Goal: Task Accomplishment & Management: Use online tool/utility

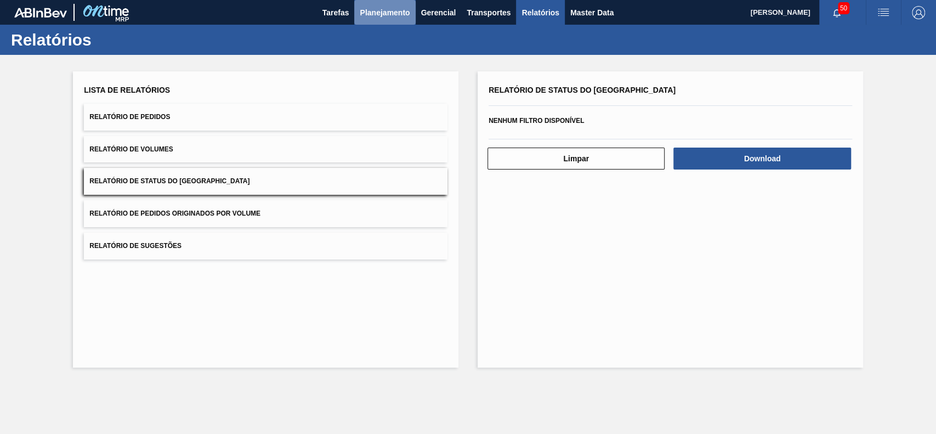
click at [390, 13] on span "Planejamento" at bounding box center [385, 12] width 50 height 13
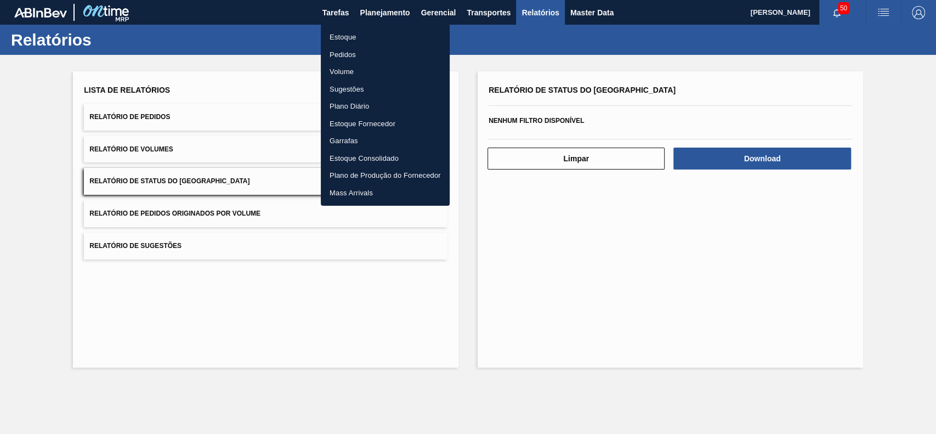
click at [346, 37] on li "Estoque" at bounding box center [385, 38] width 129 height 18
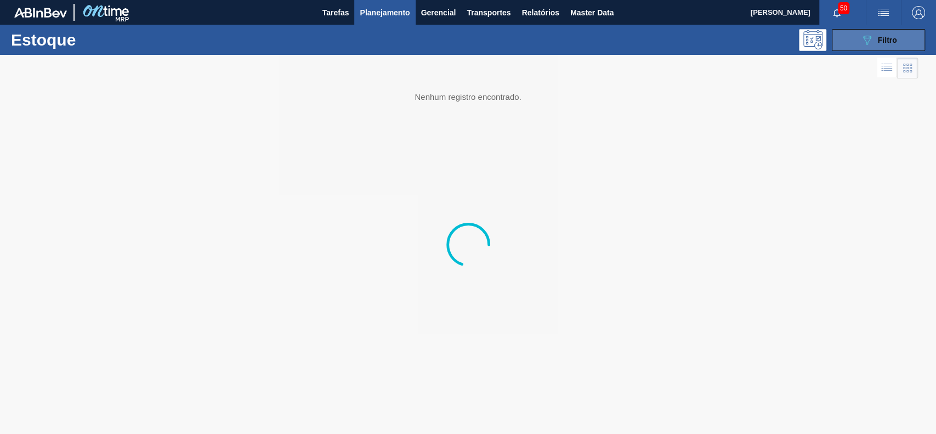
click at [849, 39] on button "089F7B8B-B2A5-4AFE-B5C0-19BA573D28AC Filtro" at bounding box center [878, 40] width 93 height 22
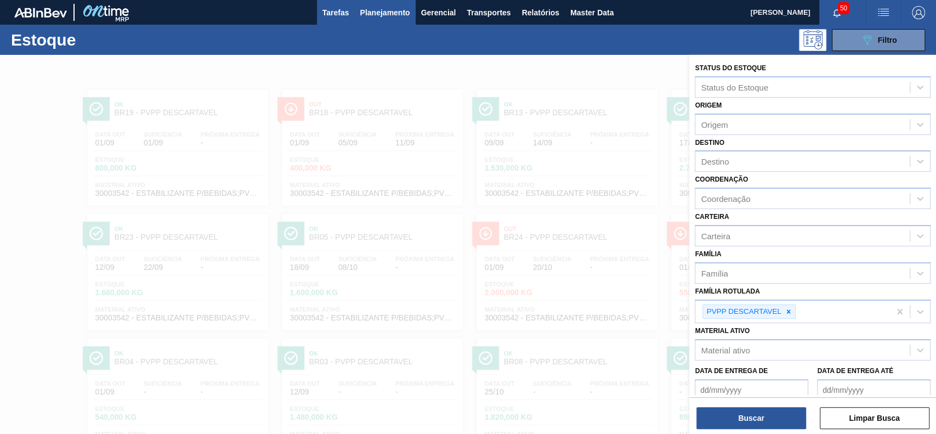
click at [350, 5] on button "Tarefas" at bounding box center [336, 12] width 38 height 25
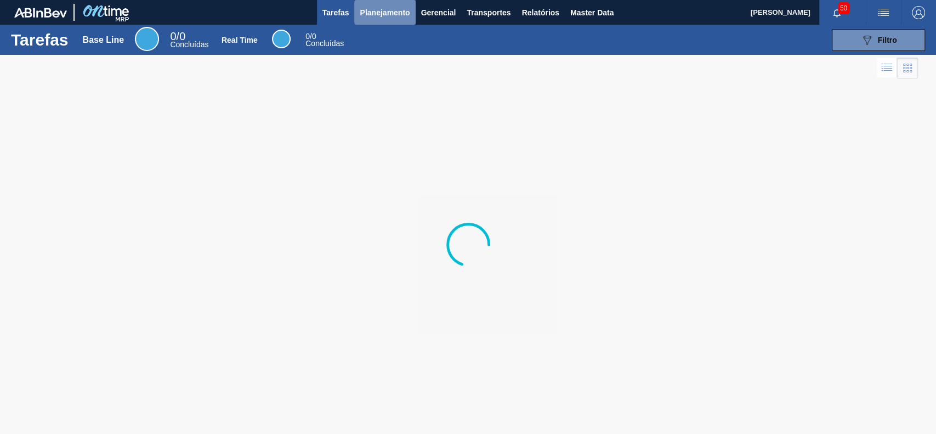
click at [376, 12] on span "Planejamento" at bounding box center [385, 12] width 50 height 13
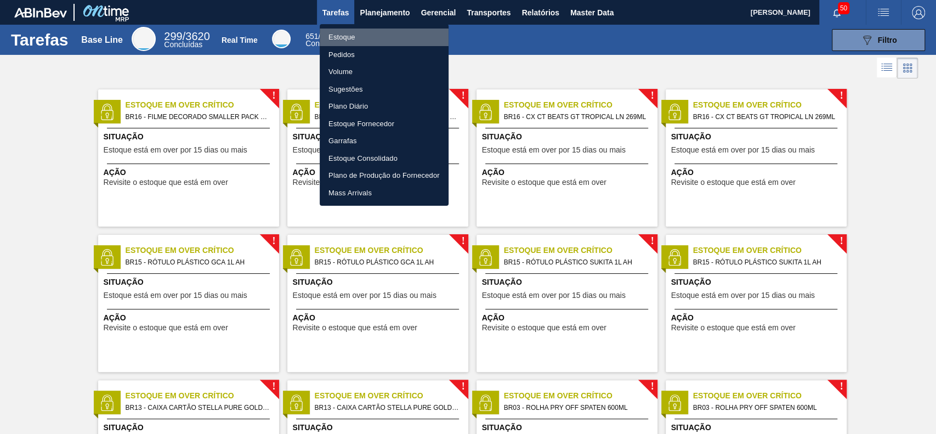
click at [354, 37] on li "Estoque" at bounding box center [384, 38] width 129 height 18
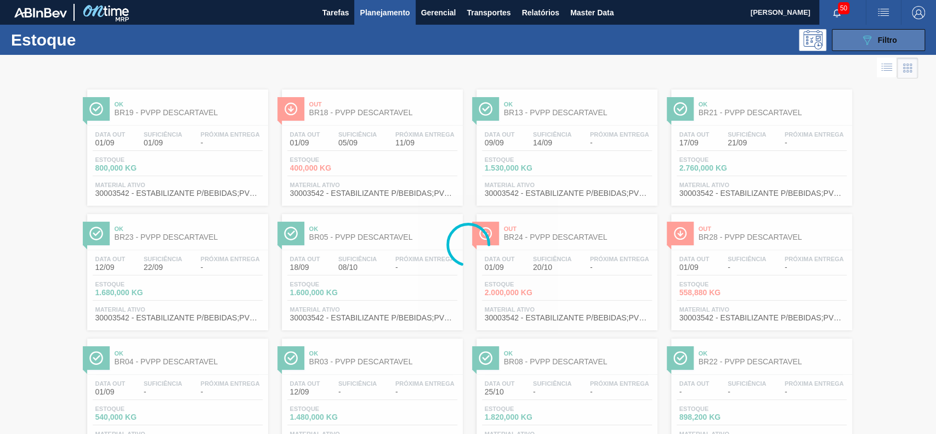
click at [860, 42] on icon "089F7B8B-B2A5-4AFE-B5C0-19BA573D28AC" at bounding box center [866, 39] width 13 height 13
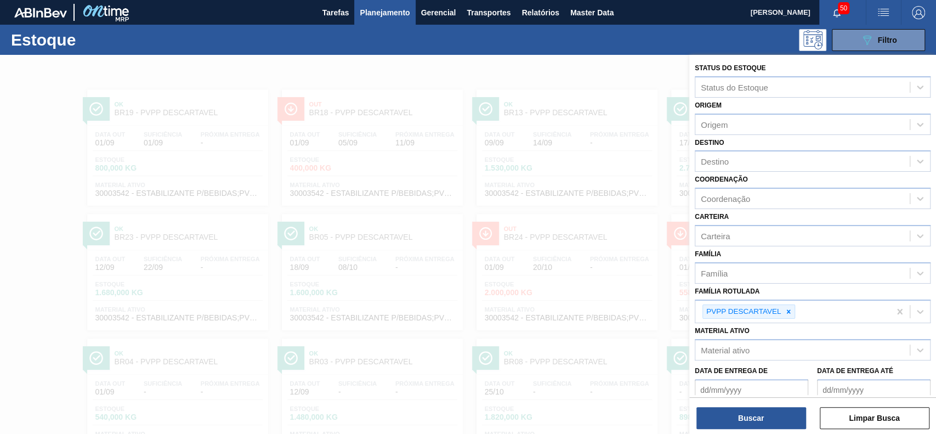
click at [559, 70] on div at bounding box center [468, 272] width 936 height 434
